Goal: Transaction & Acquisition: Purchase product/service

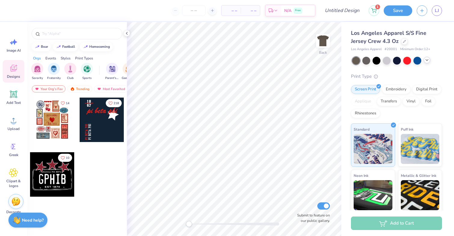
click at [425, 60] on icon at bounding box center [427, 60] width 5 height 5
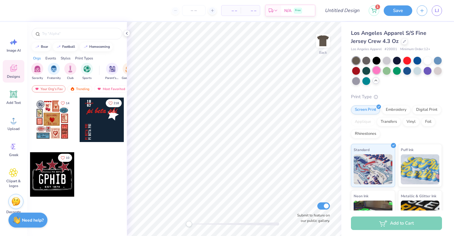
click at [379, 72] on div at bounding box center [377, 70] width 8 height 8
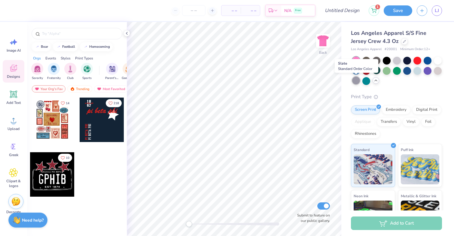
click at [357, 82] on div at bounding box center [356, 81] width 8 height 8
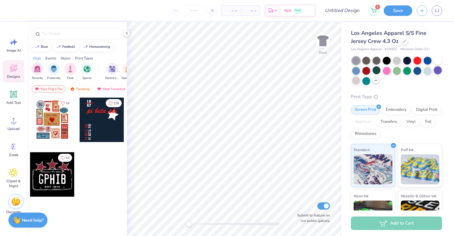
click at [438, 72] on div at bounding box center [438, 70] width 8 height 8
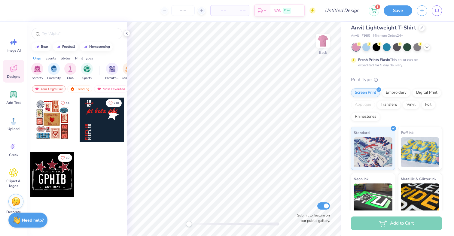
scroll to position [5, 0]
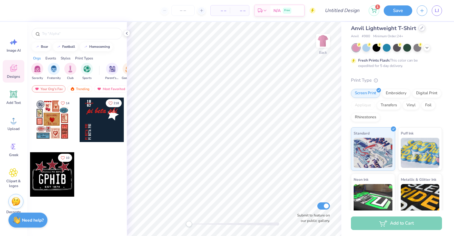
click at [419, 27] on div at bounding box center [422, 28] width 7 height 7
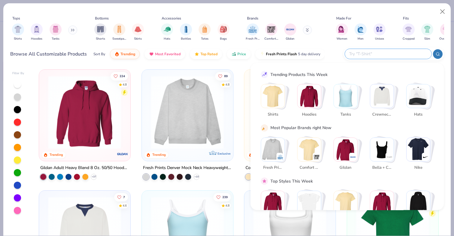
click at [384, 54] on input "text" at bounding box center [388, 53] width 79 height 7
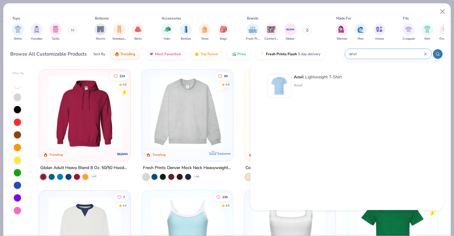
type input "anvi"
click at [316, 82] on div "Anvi l Lightweight T-Shirt Anvil" at bounding box center [318, 86] width 48 height 24
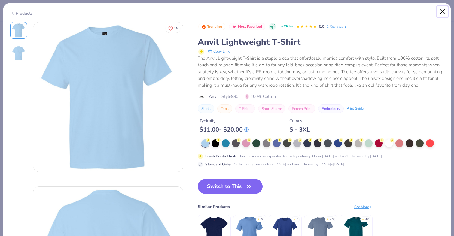
click at [443, 10] on button "Close" at bounding box center [442, 11] width 11 height 11
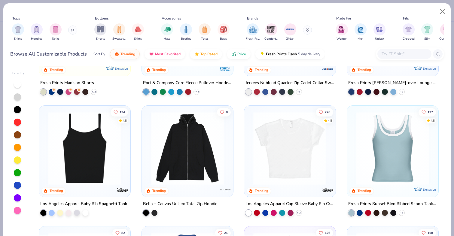
scroll to position [569, 0]
click at [444, 10] on button "Close" at bounding box center [442, 11] width 11 height 11
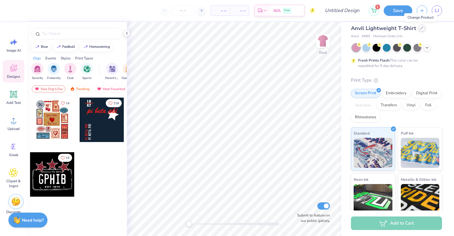
click at [421, 29] on icon at bounding box center [422, 28] width 2 height 2
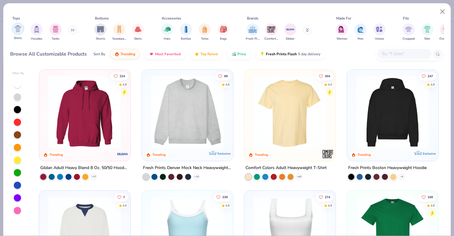
click at [14, 32] on div "filter for Shirts" at bounding box center [18, 29] width 12 height 12
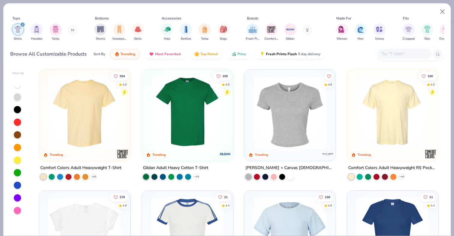
click at [397, 58] on div at bounding box center [405, 54] width 54 height 10
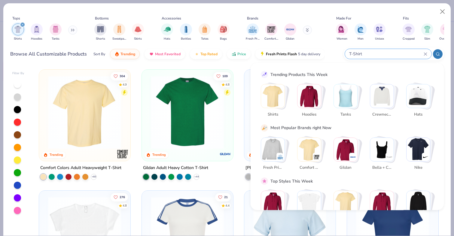
type input "T-Shirt"
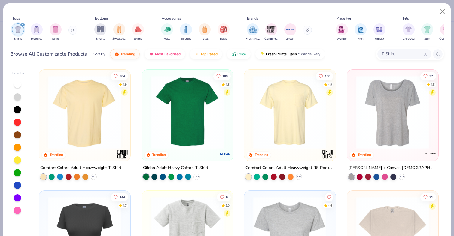
click at [279, 131] on img at bounding box center [289, 112] width 79 height 73
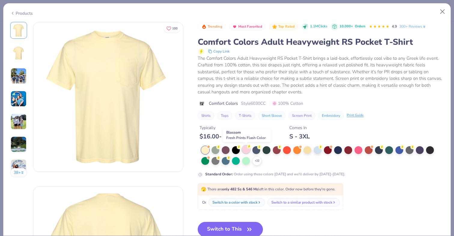
click at [248, 153] on div at bounding box center [246, 150] width 8 height 8
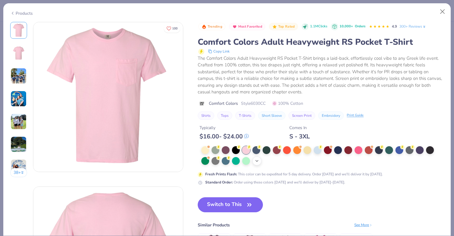
click at [259, 161] on icon at bounding box center [257, 161] width 5 height 5
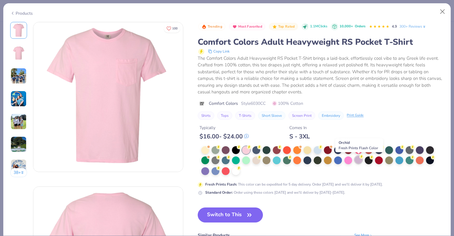
click at [358, 161] on div at bounding box center [359, 160] width 8 height 8
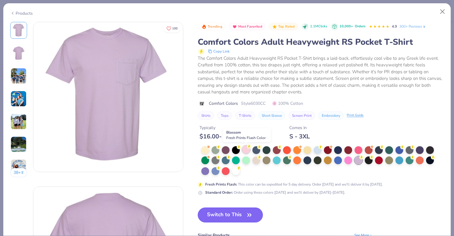
click at [247, 148] on icon at bounding box center [249, 147] width 4 height 4
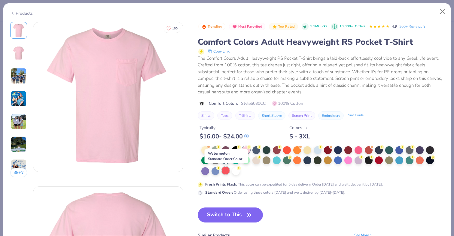
click at [225, 173] on div at bounding box center [226, 171] width 8 height 8
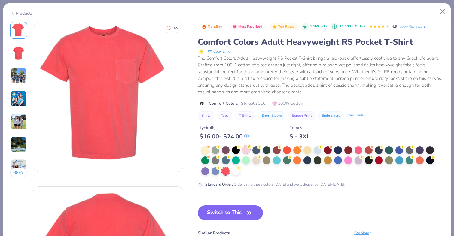
click at [248, 151] on div at bounding box center [246, 150] width 8 height 8
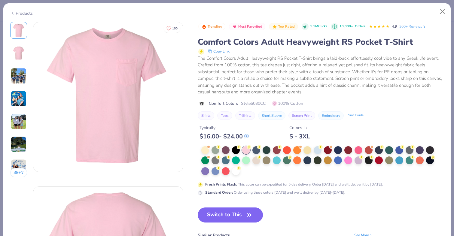
click at [242, 214] on button "Switch to This" at bounding box center [230, 215] width 65 height 15
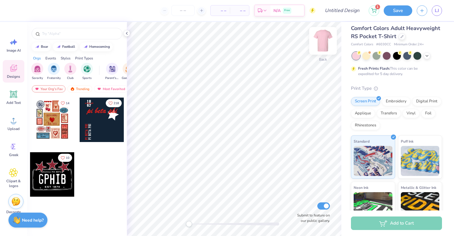
click at [322, 41] on img at bounding box center [323, 41] width 24 height 24
click at [75, 87] on div "Trending" at bounding box center [79, 88] width 25 height 7
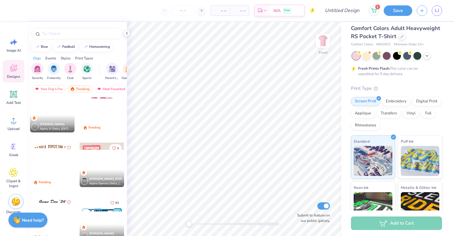
scroll to position [1433, 0]
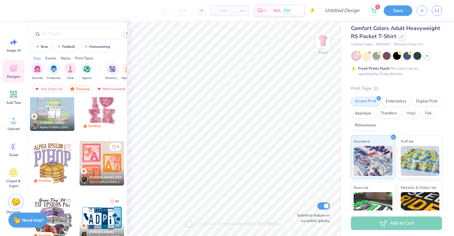
click at [115, 162] on div at bounding box center [102, 163] width 44 height 44
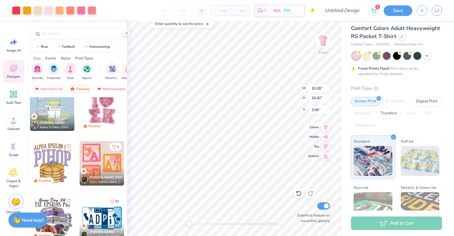
type input "7.63"
type input "7.73"
type input "8.03"
click at [12, 175] on icon at bounding box center [13, 173] width 8 height 8
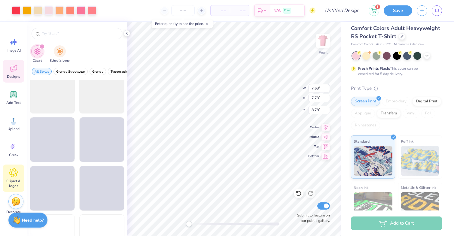
scroll to position [696, 0]
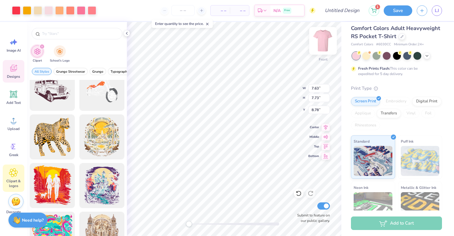
click at [318, 42] on img at bounding box center [323, 41] width 24 height 24
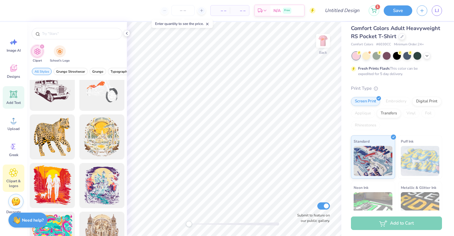
click at [14, 98] on icon at bounding box center [13, 94] width 9 height 9
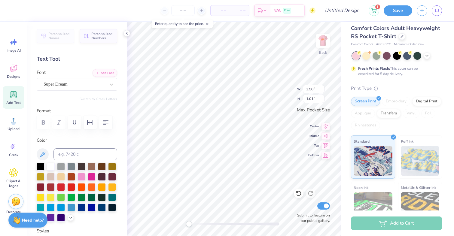
type textarea "AOE"
click at [185, 9] on input "number" at bounding box center [182, 10] width 23 height 11
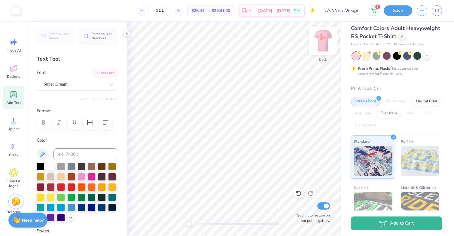
type input "100"
click at [323, 41] on img at bounding box center [323, 41] width 24 height 24
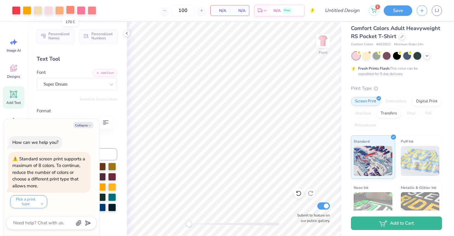
click at [71, 11] on div at bounding box center [70, 10] width 8 height 8
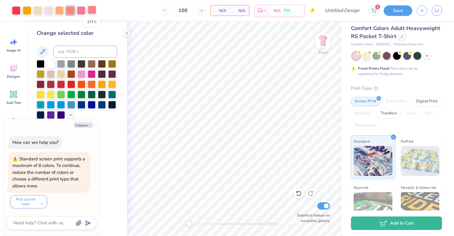
click at [92, 12] on div at bounding box center [92, 10] width 8 height 8
type textarea "x"
click at [65, 50] on input at bounding box center [86, 52] width 64 height 12
type input "170"
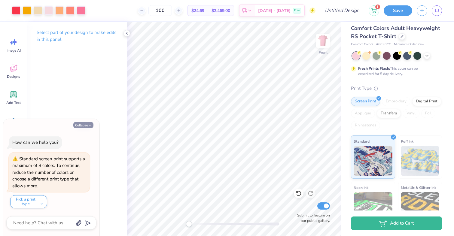
click at [79, 125] on button "Collapse" at bounding box center [83, 125] width 20 height 6
type textarea "x"
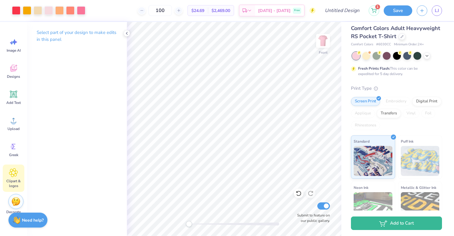
click at [15, 172] on icon at bounding box center [14, 173] width 4 height 4
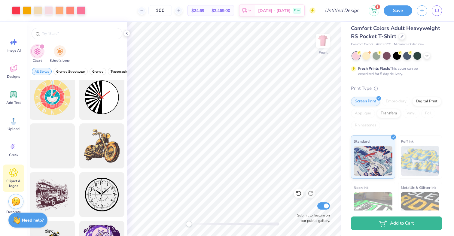
scroll to position [0, 0]
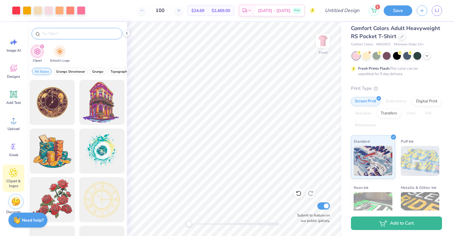
click at [72, 31] on input "text" at bounding box center [79, 34] width 77 height 6
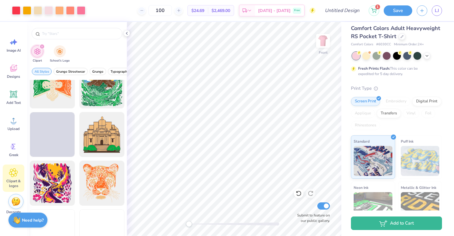
scroll to position [1289, 0]
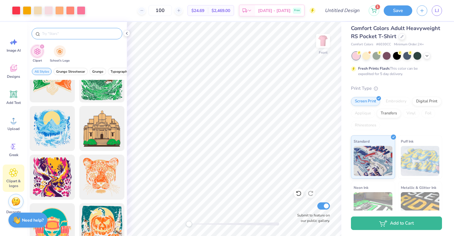
click at [46, 37] on div at bounding box center [77, 33] width 91 height 11
click at [50, 35] on input "text" at bounding box center [79, 34] width 77 height 6
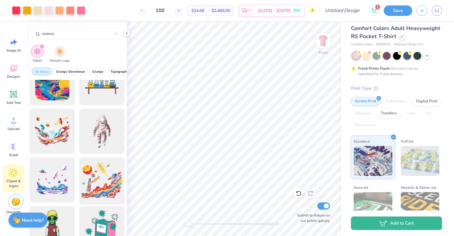
scroll to position [949, 0]
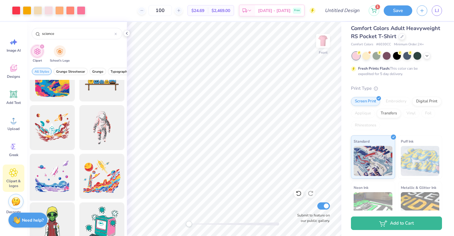
type input "science"
click at [44, 179] on div at bounding box center [52, 177] width 50 height 50
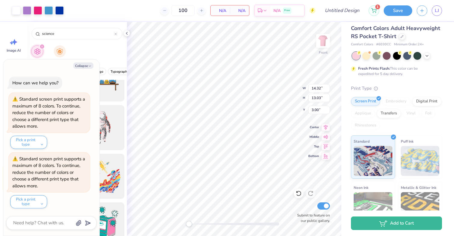
type textarea "x"
type input "12.65"
type textarea "x"
type input "10.10"
type input "9.19"
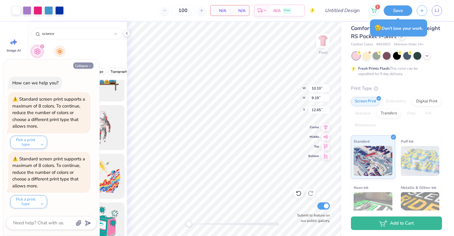
click at [83, 65] on button "Collapse" at bounding box center [83, 66] width 20 height 6
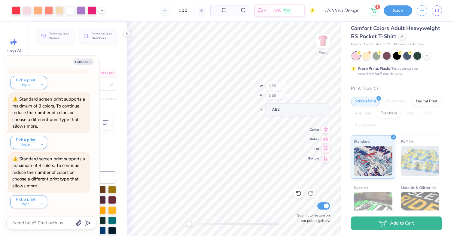
scroll to position [115, 0]
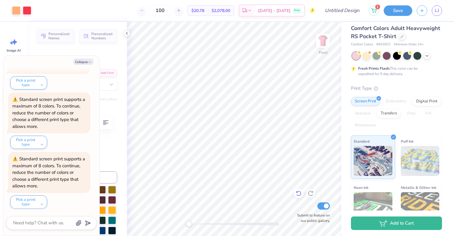
click at [300, 193] on icon at bounding box center [299, 194] width 6 height 6
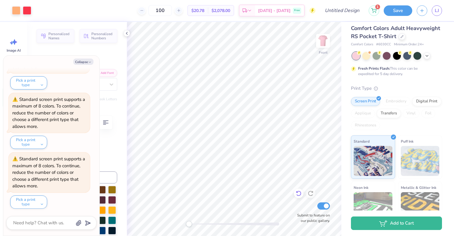
click at [300, 193] on icon at bounding box center [299, 194] width 6 height 6
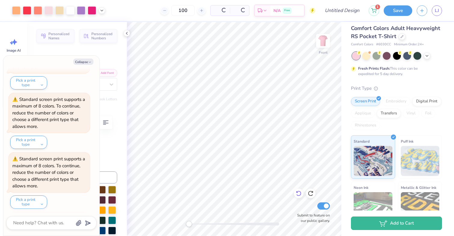
click at [300, 193] on icon at bounding box center [299, 194] width 6 height 6
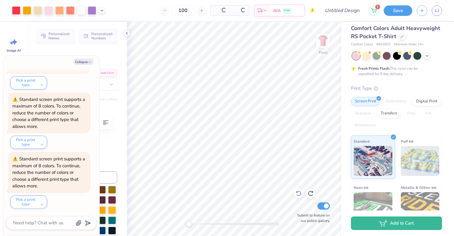
click at [299, 193] on icon at bounding box center [299, 194] width 6 height 6
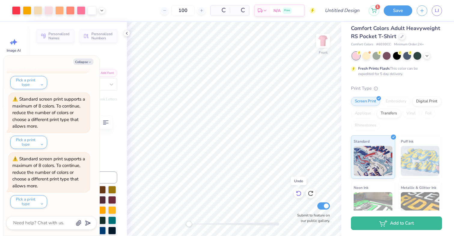
click at [299, 193] on icon at bounding box center [299, 194] width 6 height 6
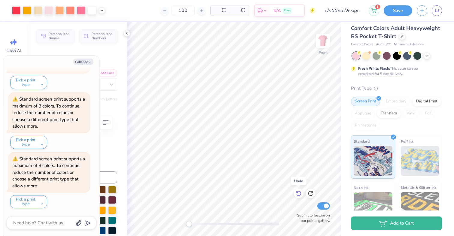
click at [299, 193] on icon at bounding box center [299, 194] width 6 height 6
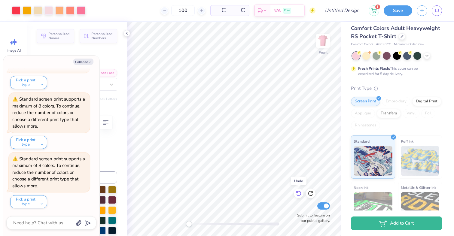
click at [299, 193] on icon at bounding box center [299, 194] width 6 height 6
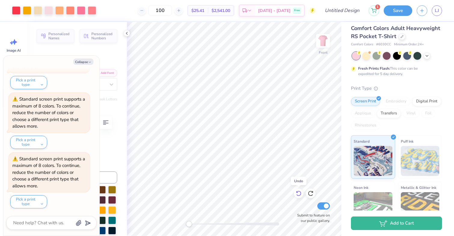
click at [299, 193] on icon at bounding box center [299, 194] width 6 height 6
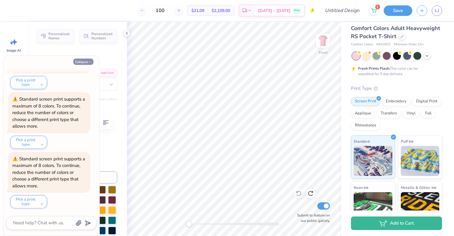
click at [86, 63] on button "Collapse" at bounding box center [83, 62] width 20 height 6
type textarea "x"
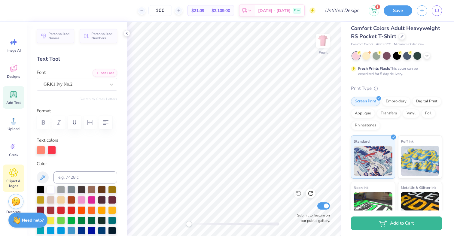
click at [13, 174] on icon at bounding box center [14, 173] width 4 height 4
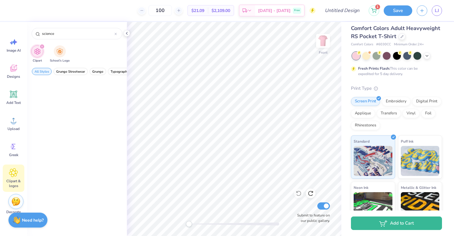
scroll to position [1061, 0]
